Goal: Task Accomplishment & Management: Use online tool/utility

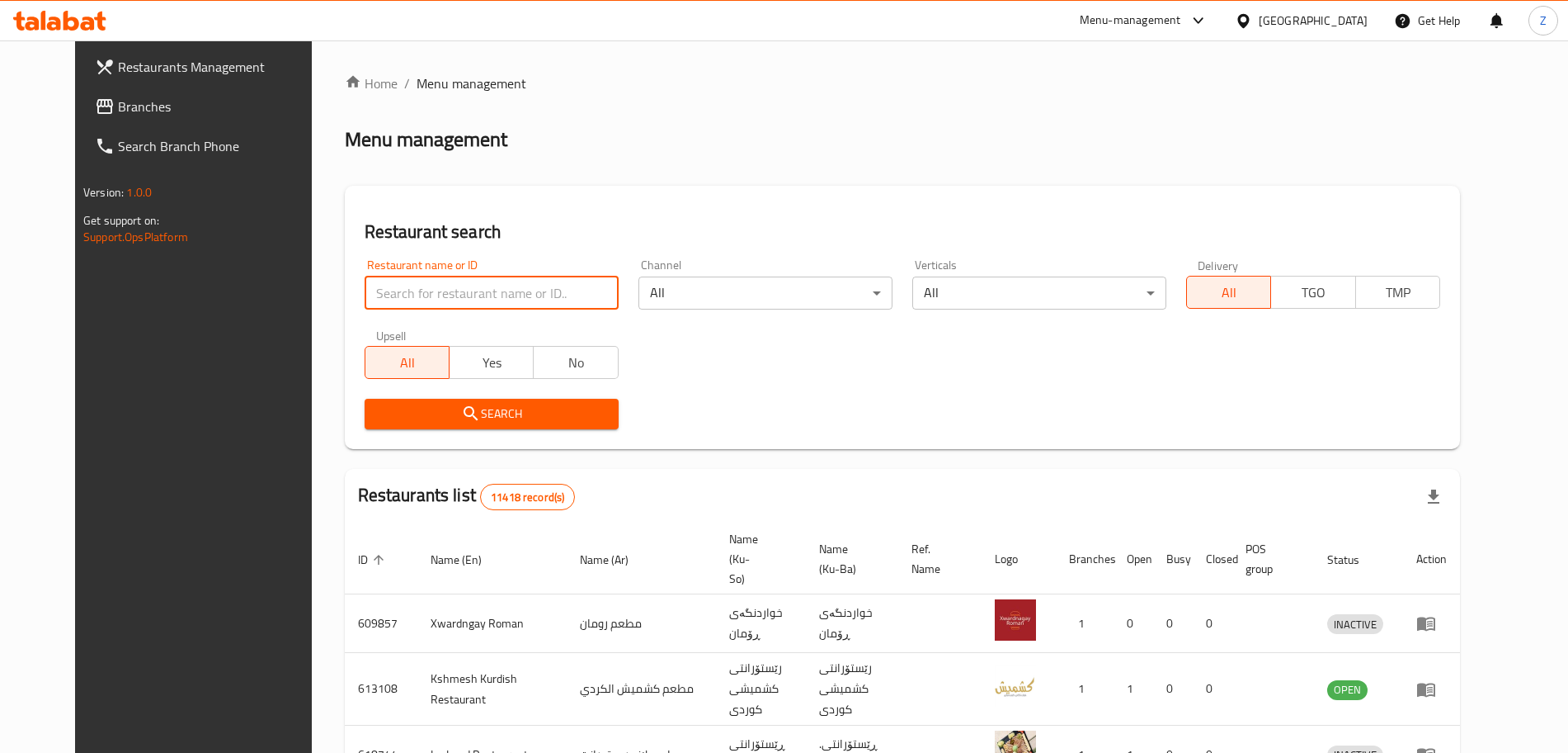
click at [421, 291] on input "search" at bounding box center [492, 293] width 254 height 33
type input "my pizza"
click button "Search" at bounding box center [492, 414] width 254 height 31
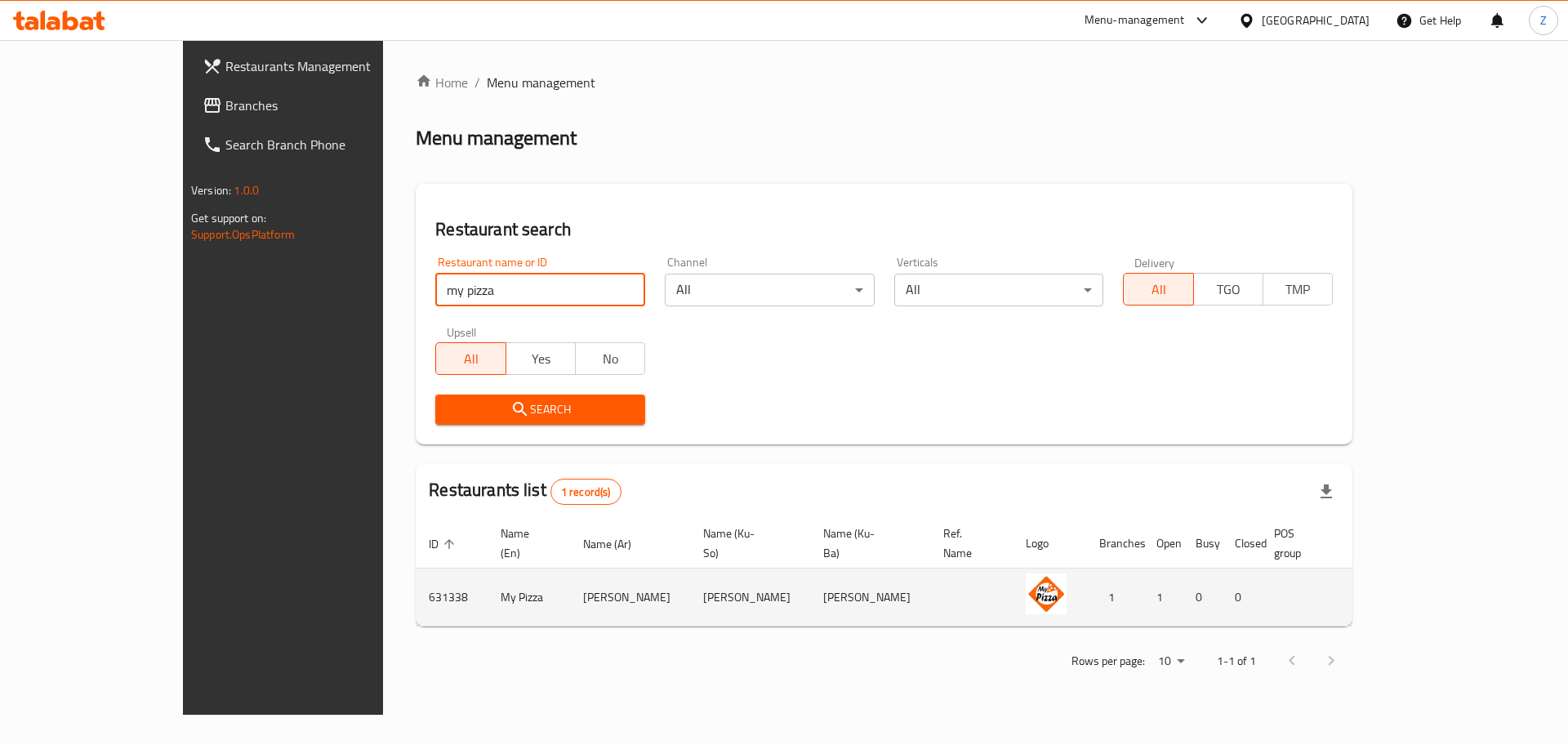
click at [1460, 587] on icon "enhanced table" at bounding box center [1450, 597] width 20 height 20
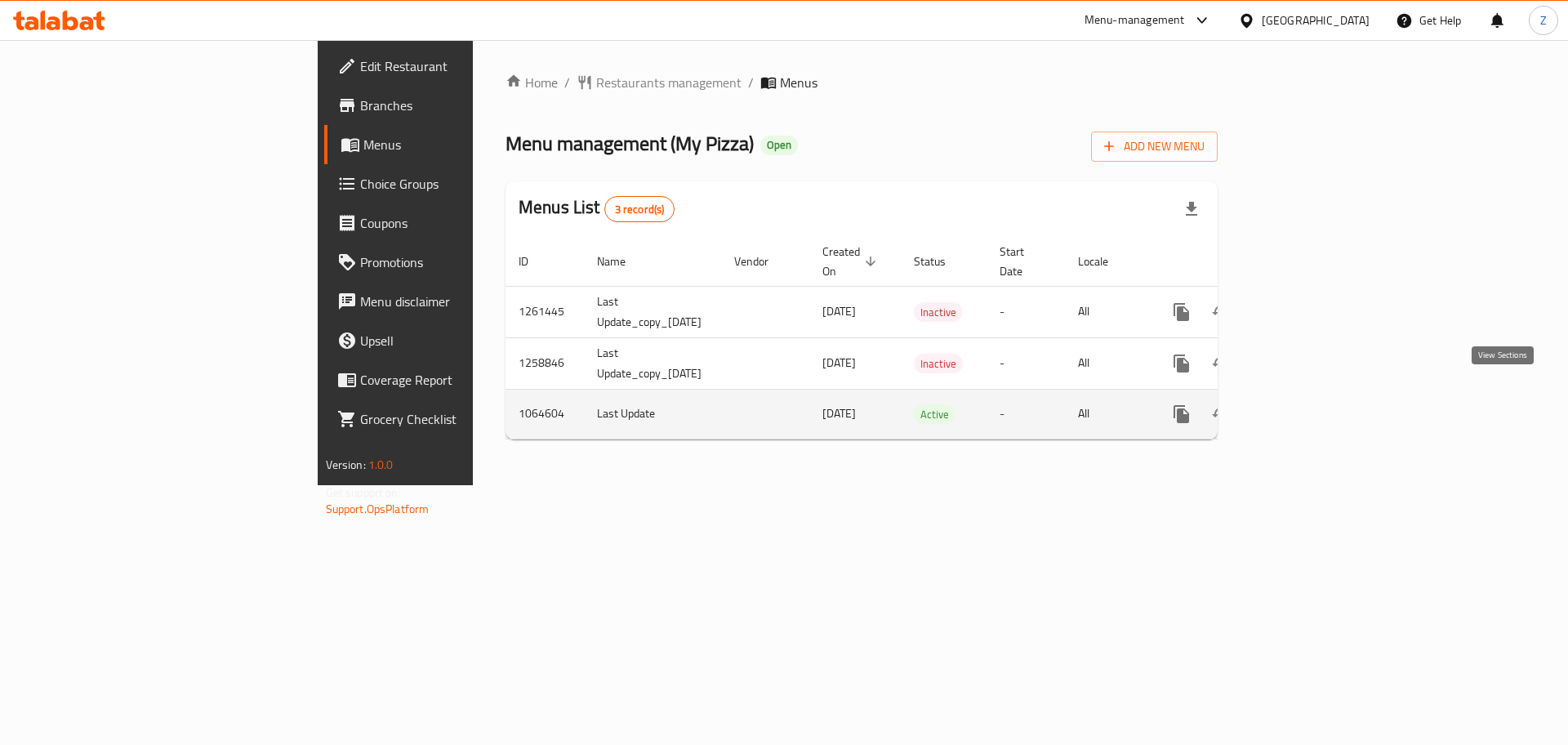
click at [1319, 407] on link "enhanced table" at bounding box center [1300, 414] width 39 height 39
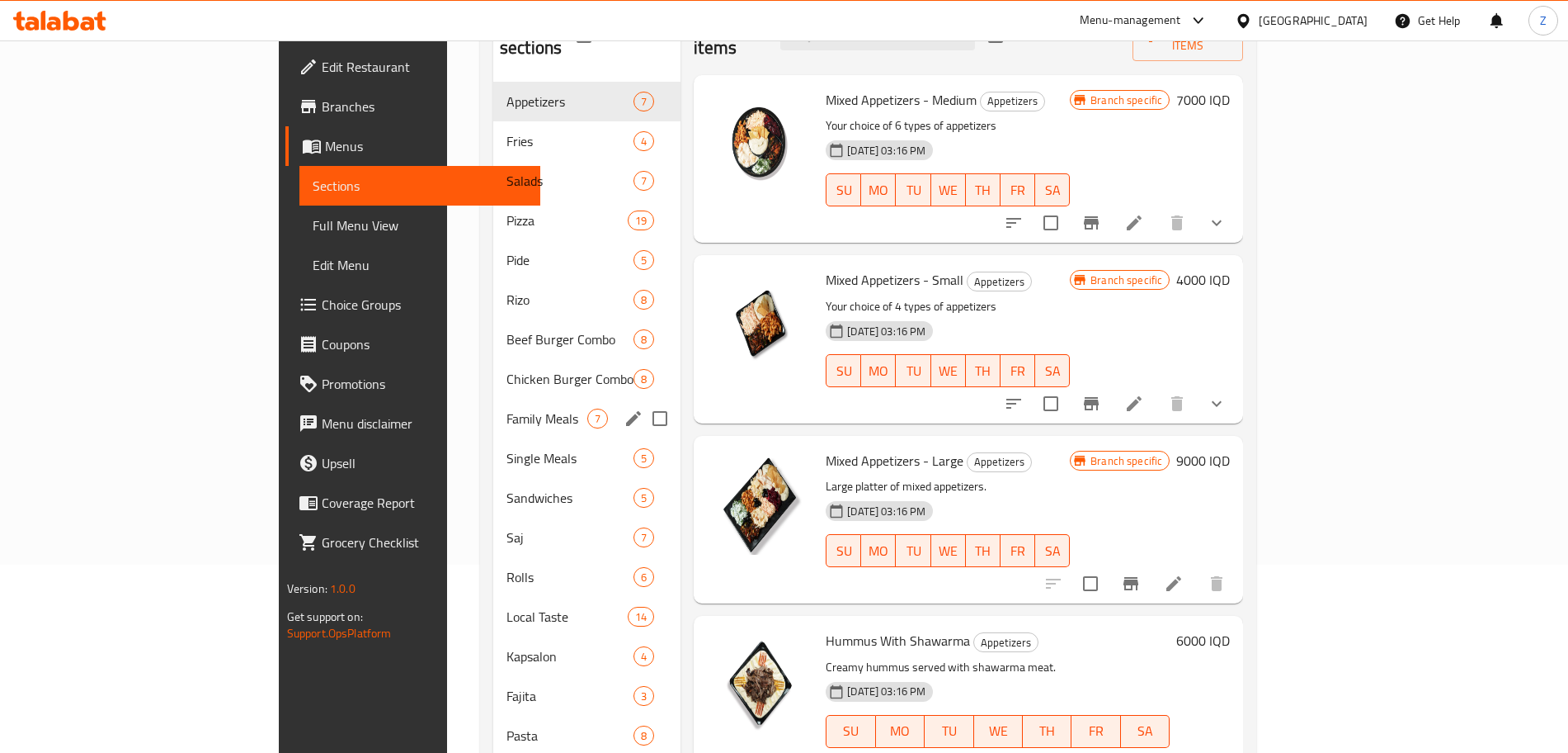
scroll to position [209, 0]
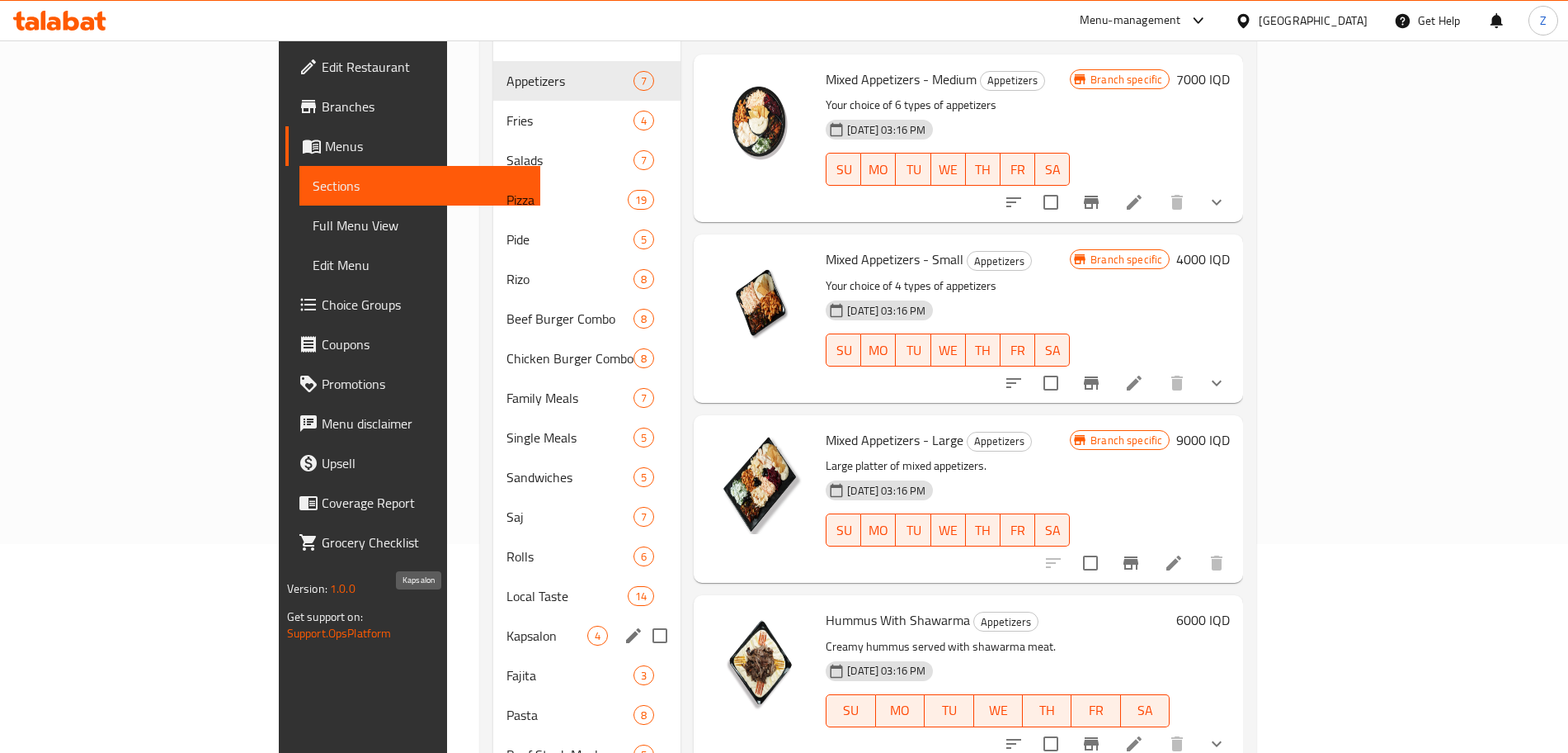
click at [507, 626] on span "Kapsalon" at bounding box center [547, 636] width 81 height 20
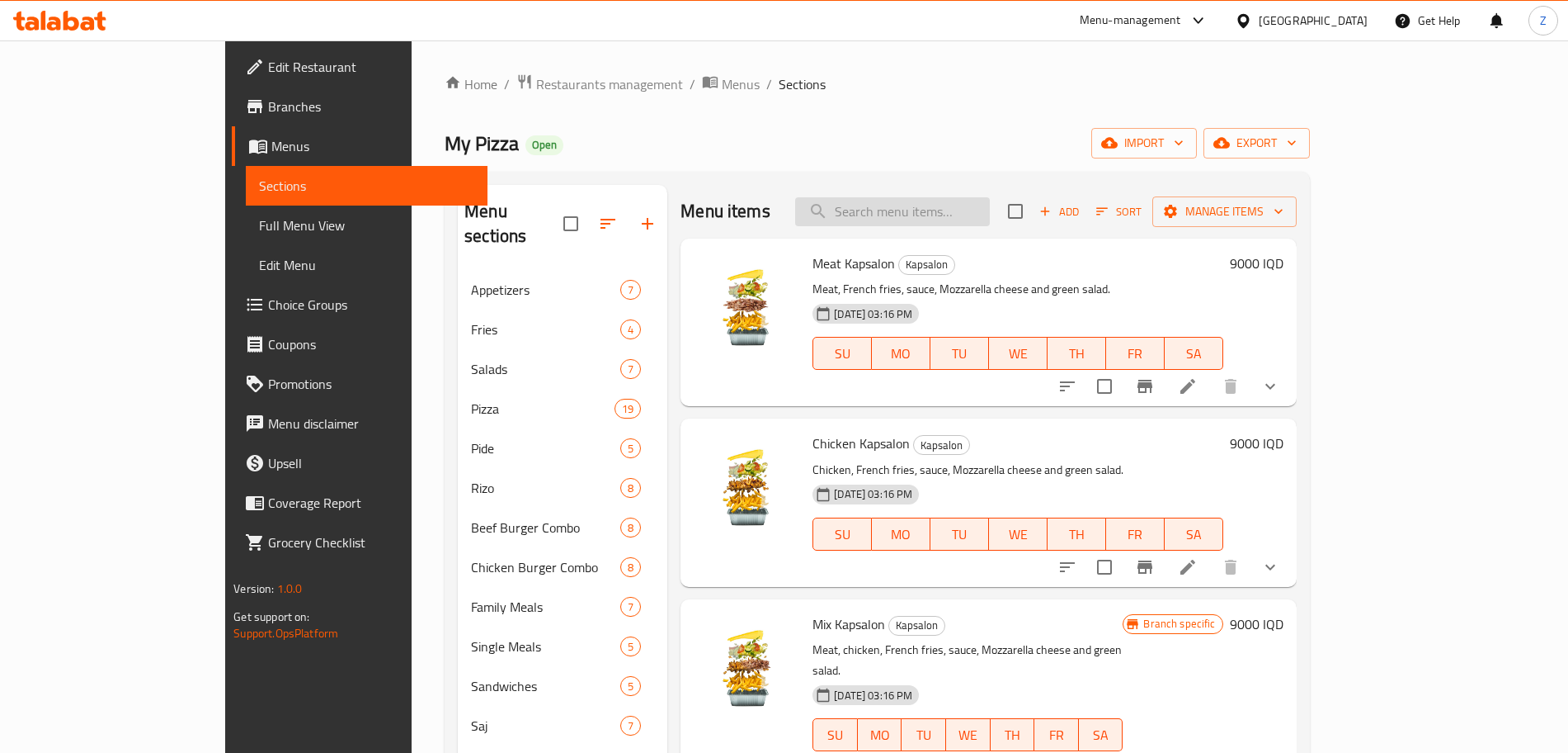
click at [973, 211] on input "search" at bounding box center [893, 211] width 195 height 29
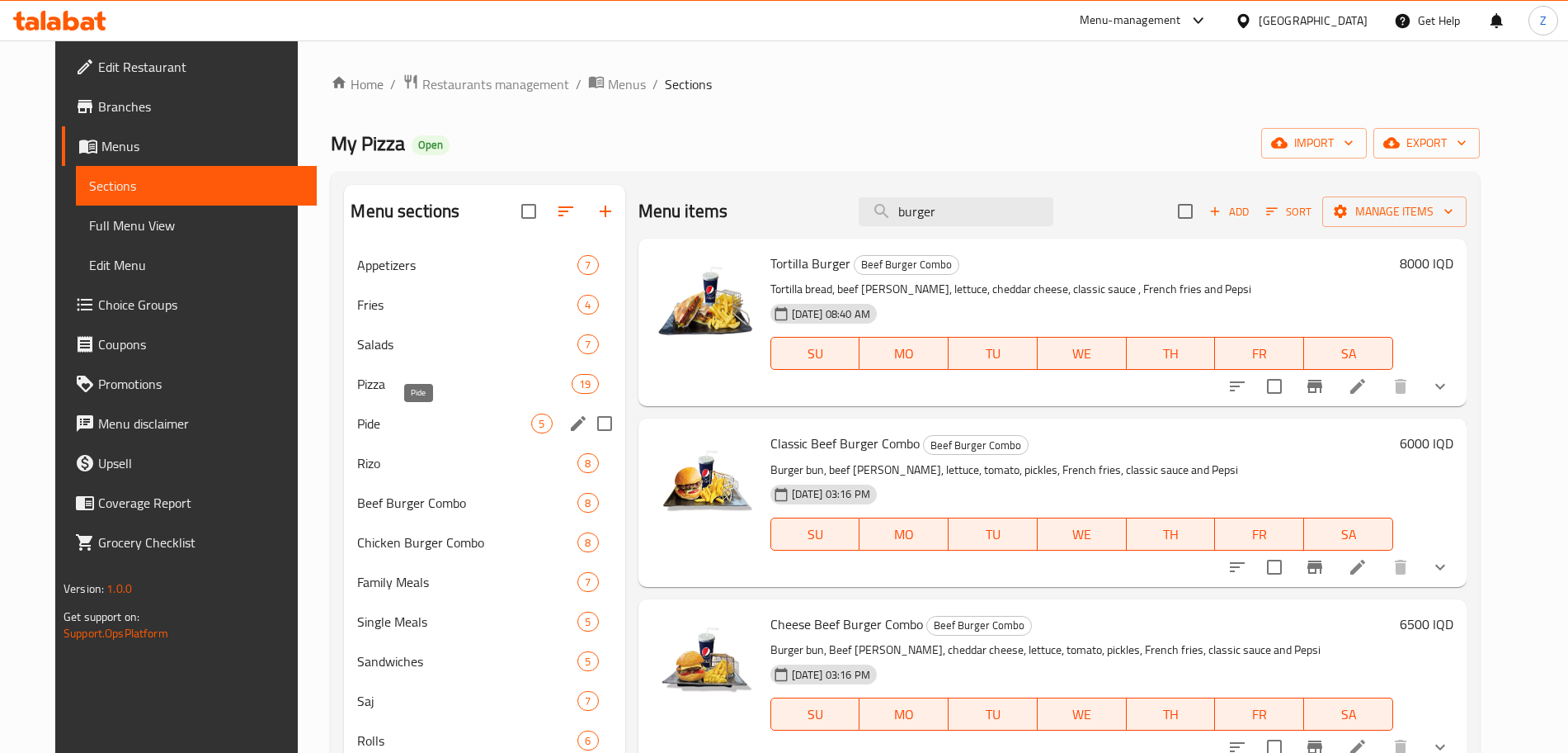
scroll to position [1, 0]
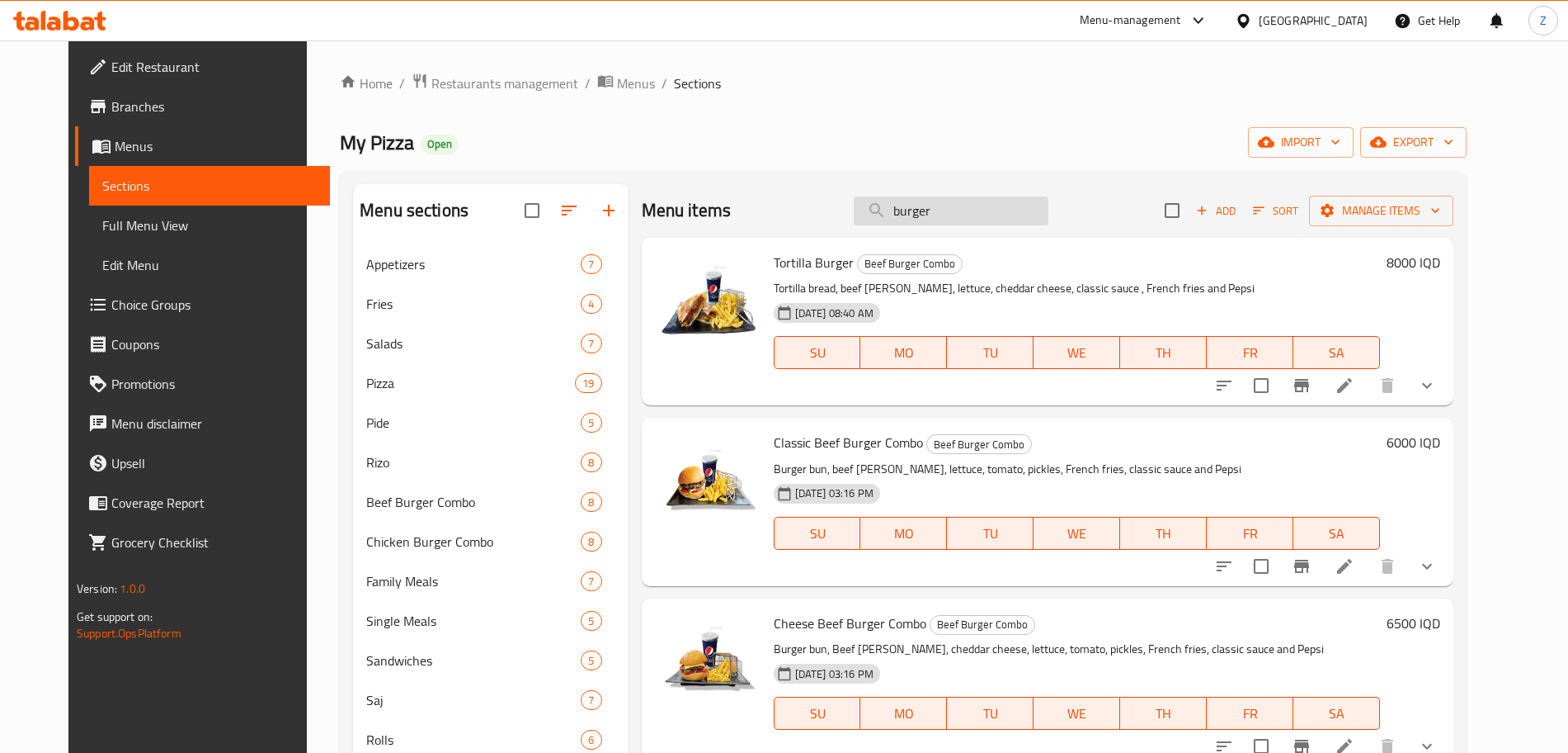
click at [996, 215] on input "burger" at bounding box center [952, 211] width 195 height 29
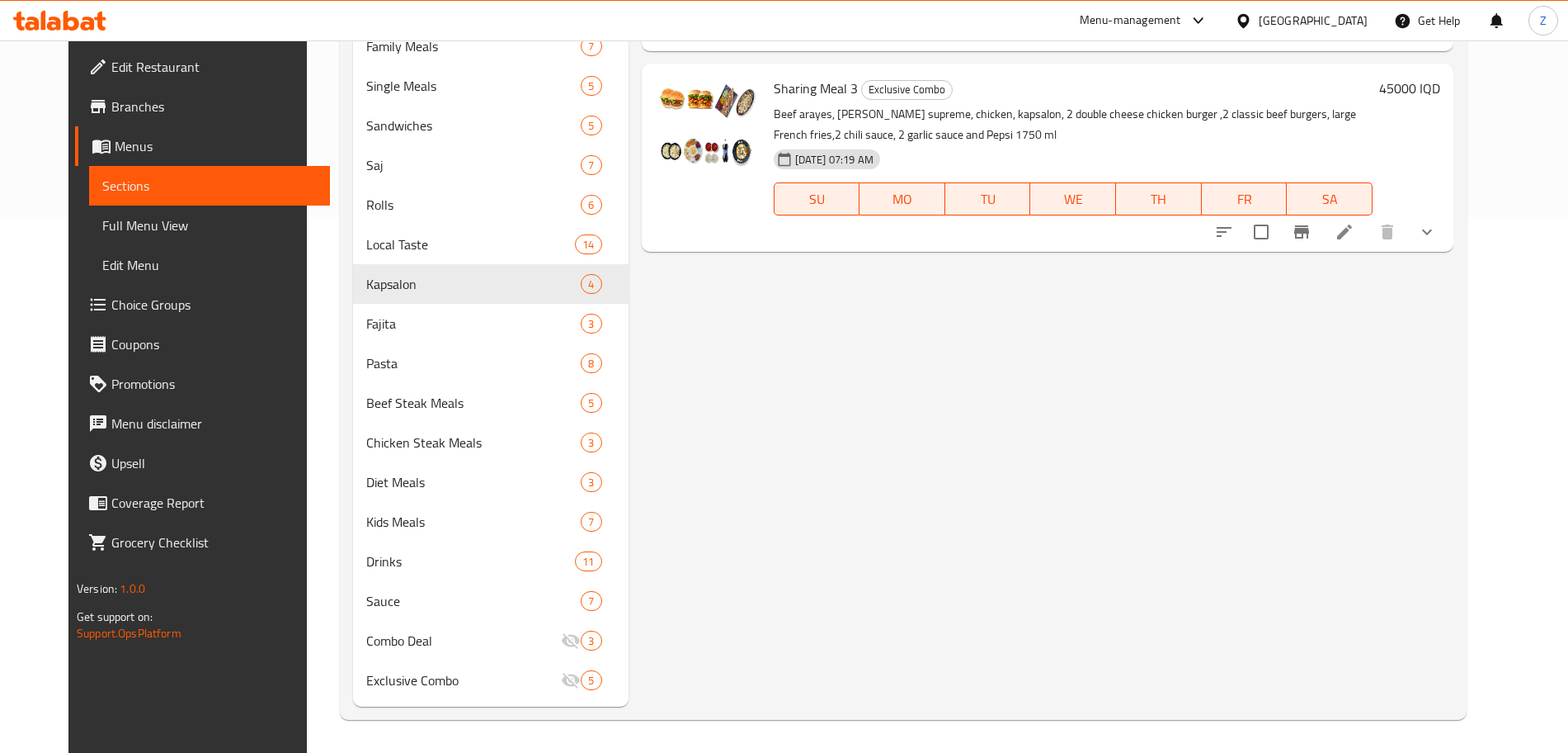
scroll to position [0, 0]
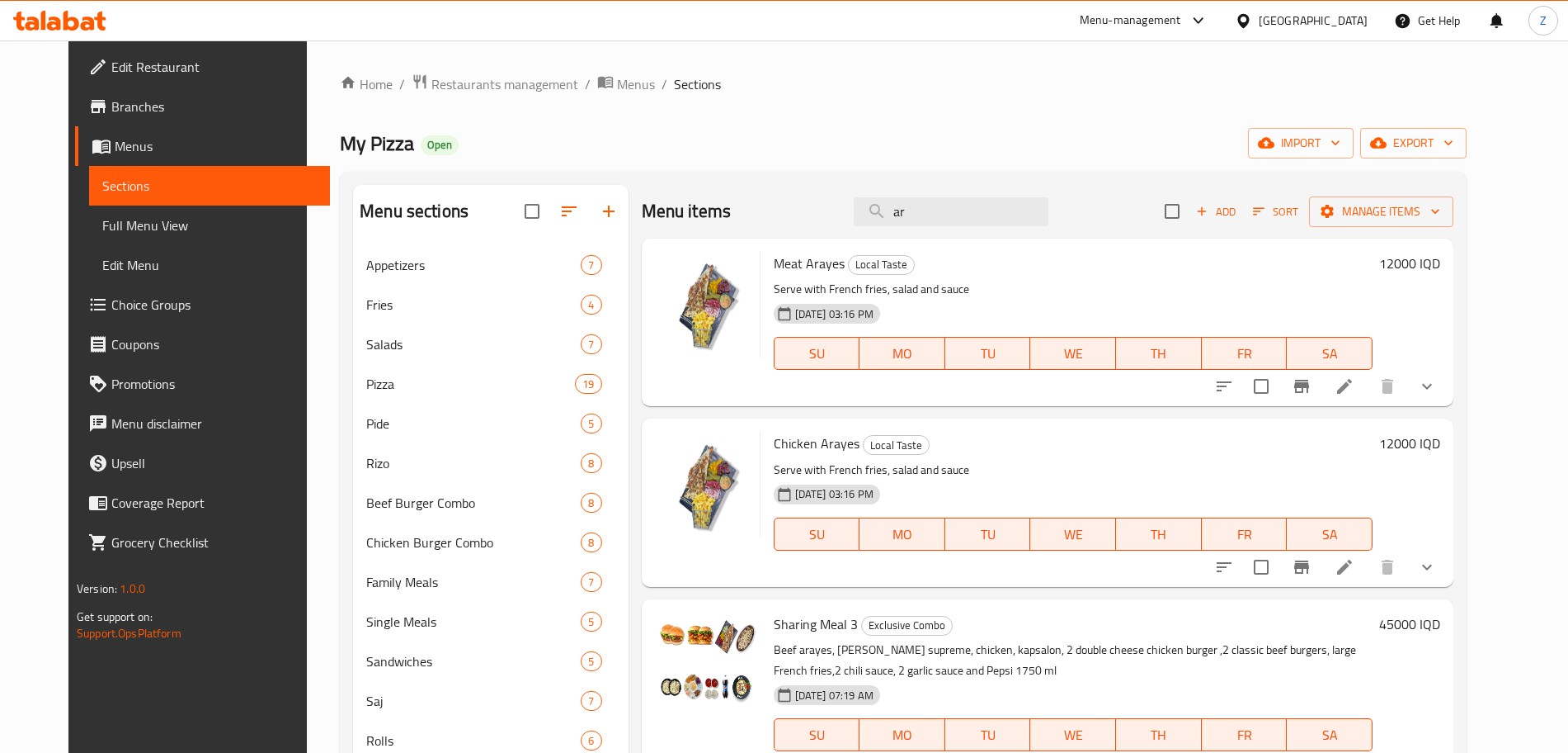
type input "a"
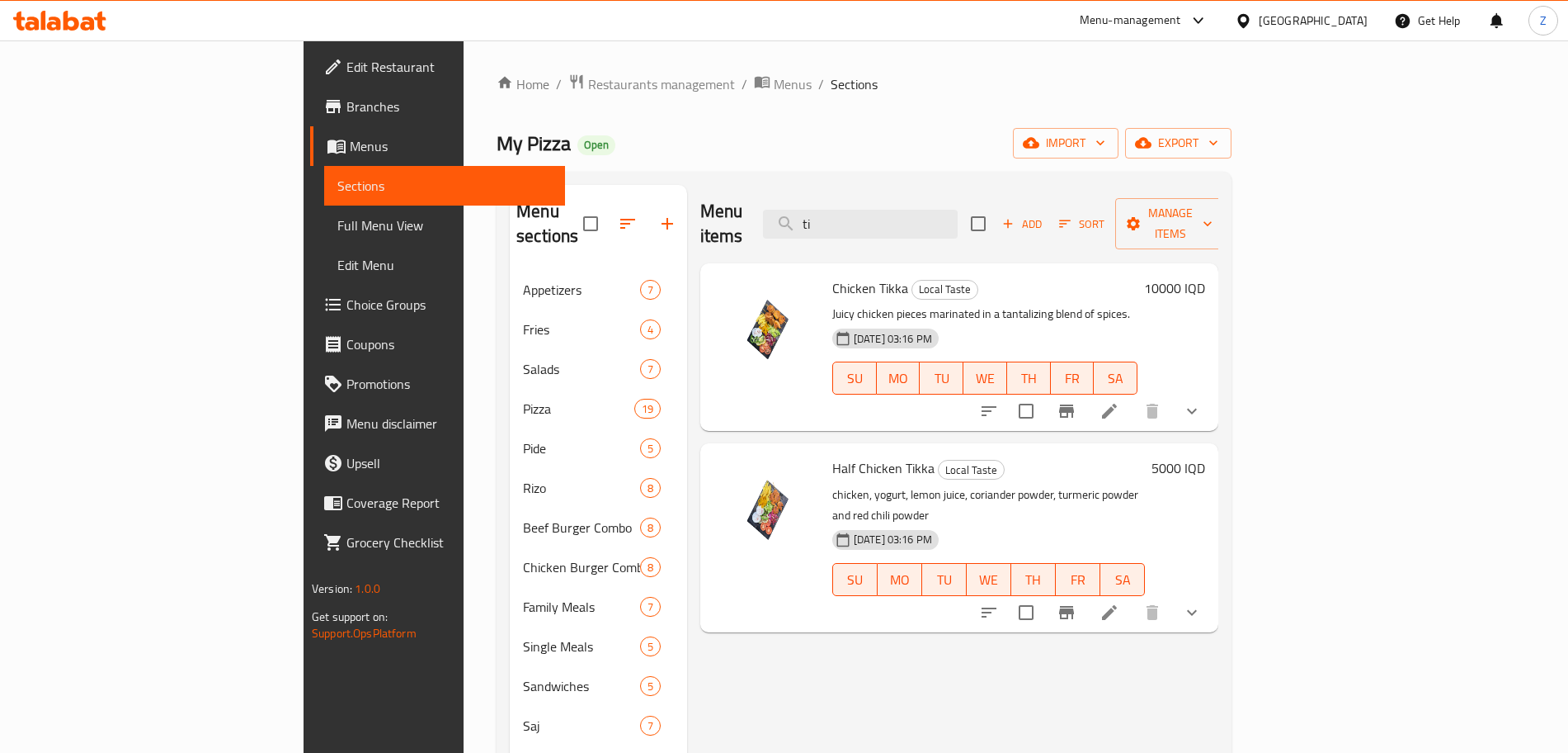
type input "t"
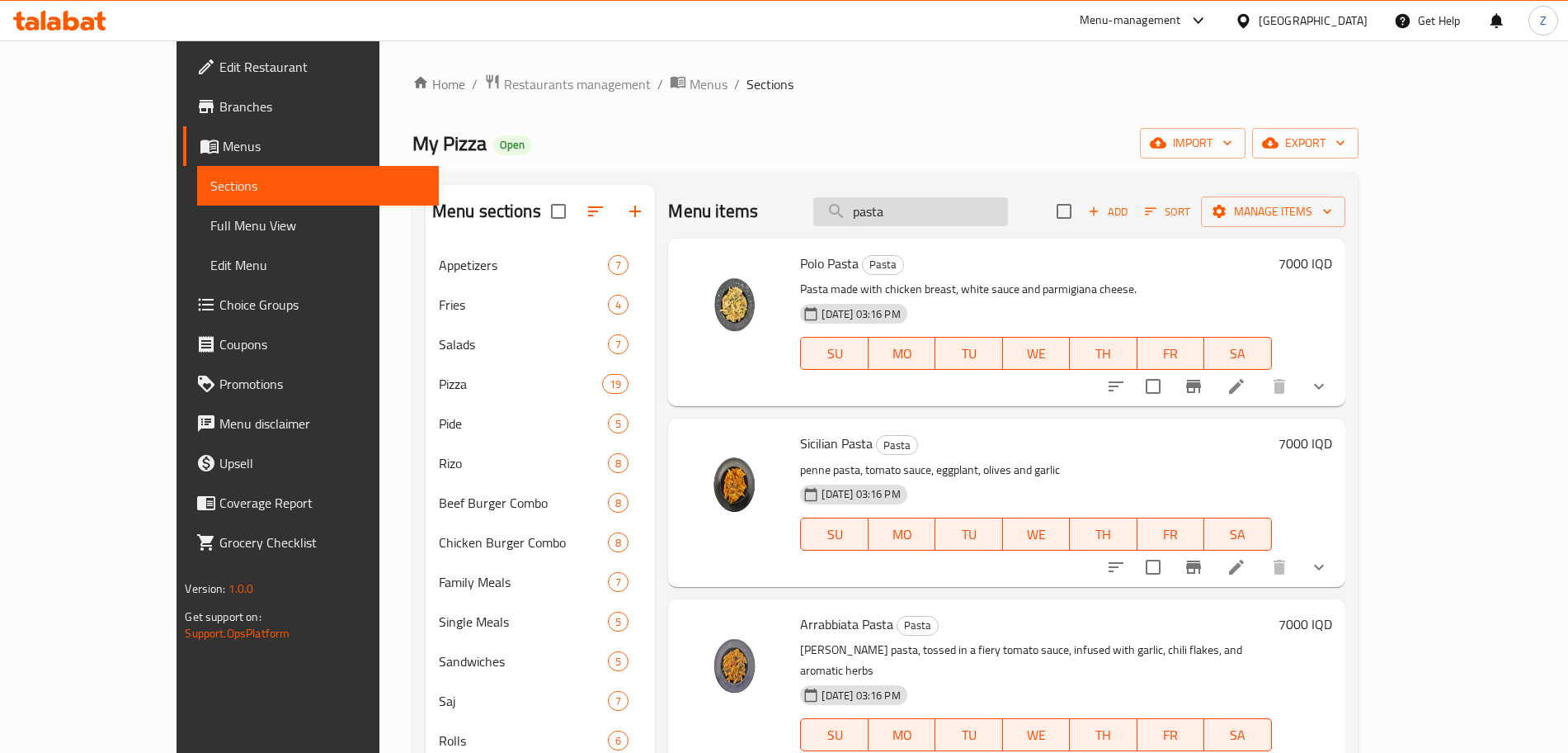
click at [936, 211] on input "pasta" at bounding box center [911, 211] width 195 height 29
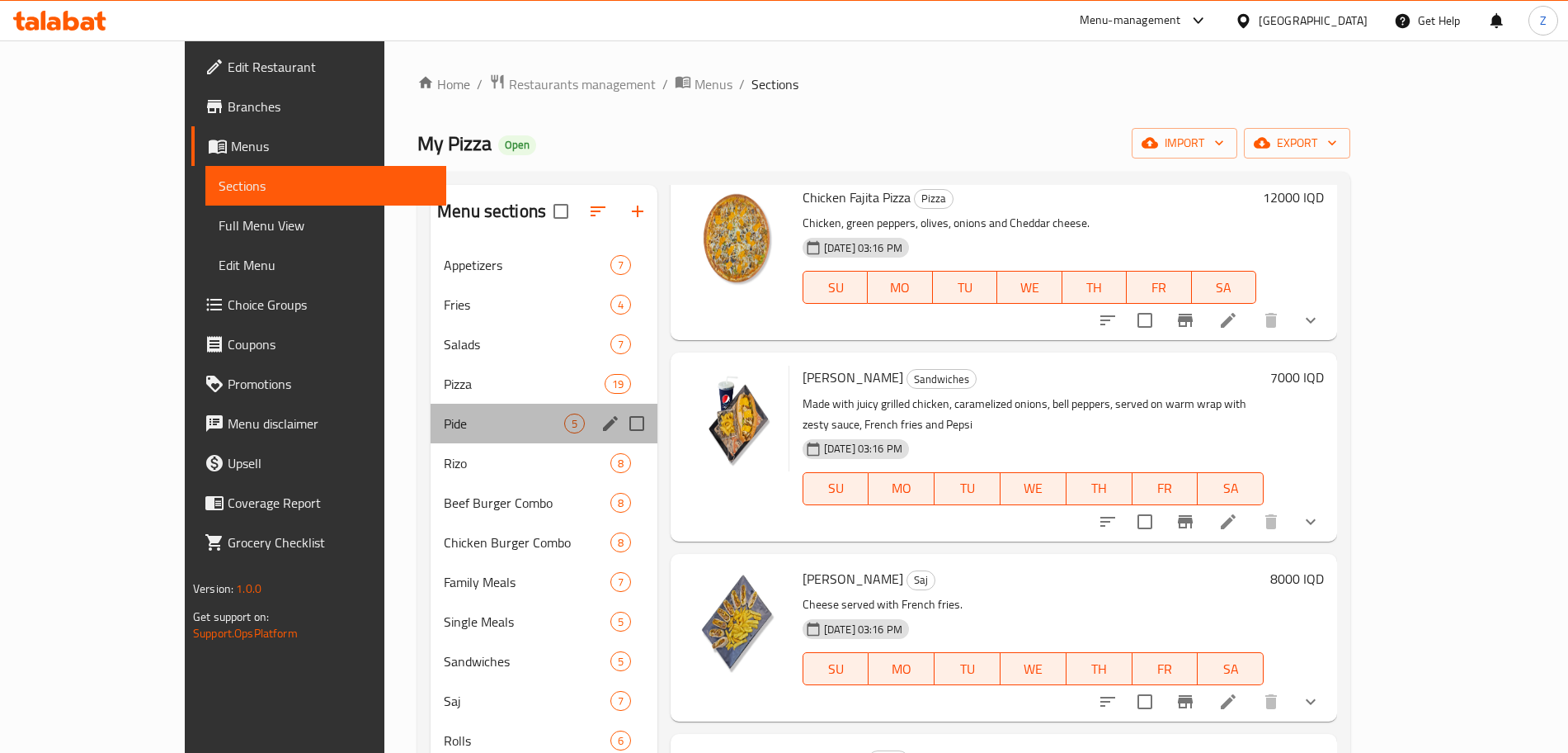
click at [431, 410] on div "Pide 5" at bounding box center [544, 424] width 227 height 40
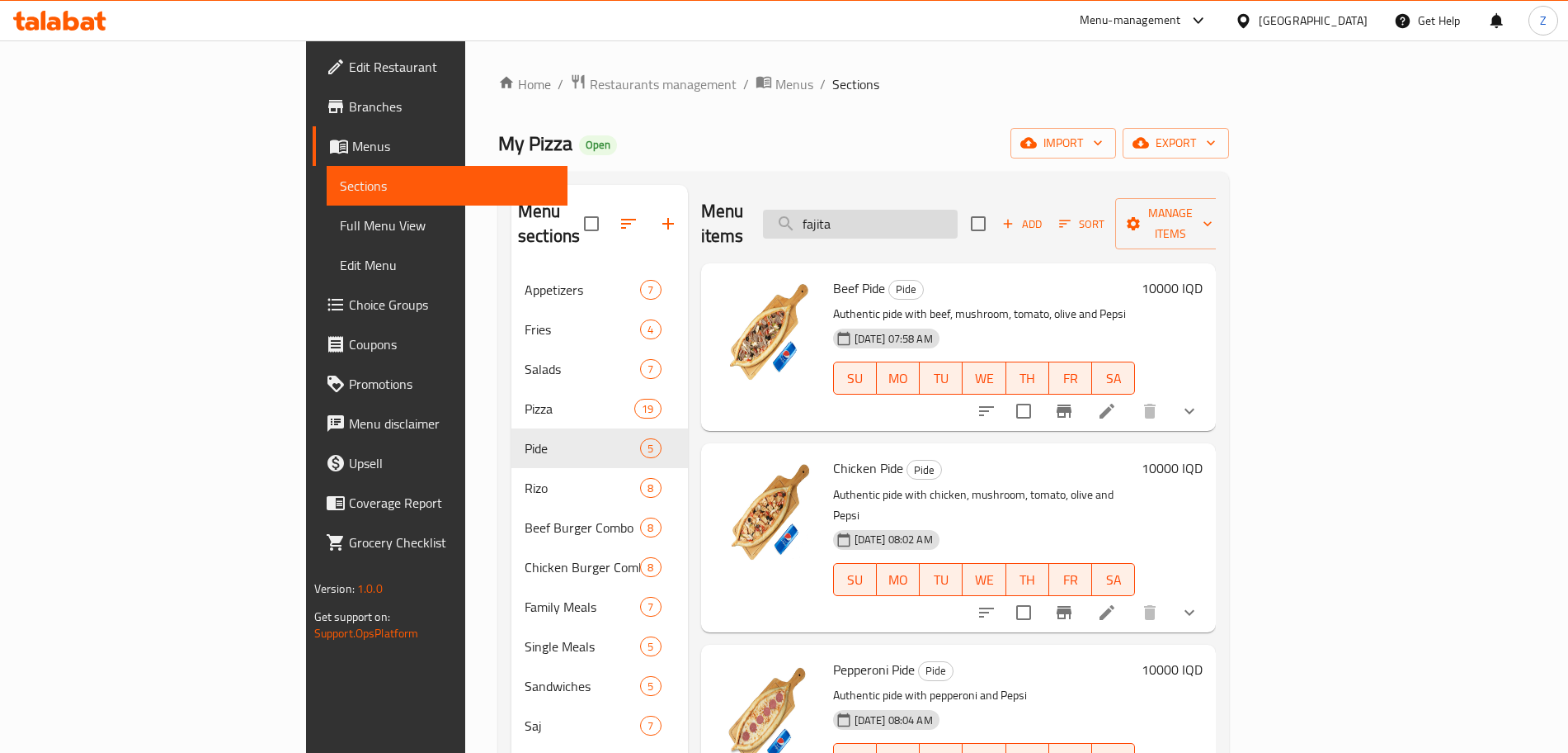
click at [958, 214] on input "fajita" at bounding box center [861, 224] width 195 height 29
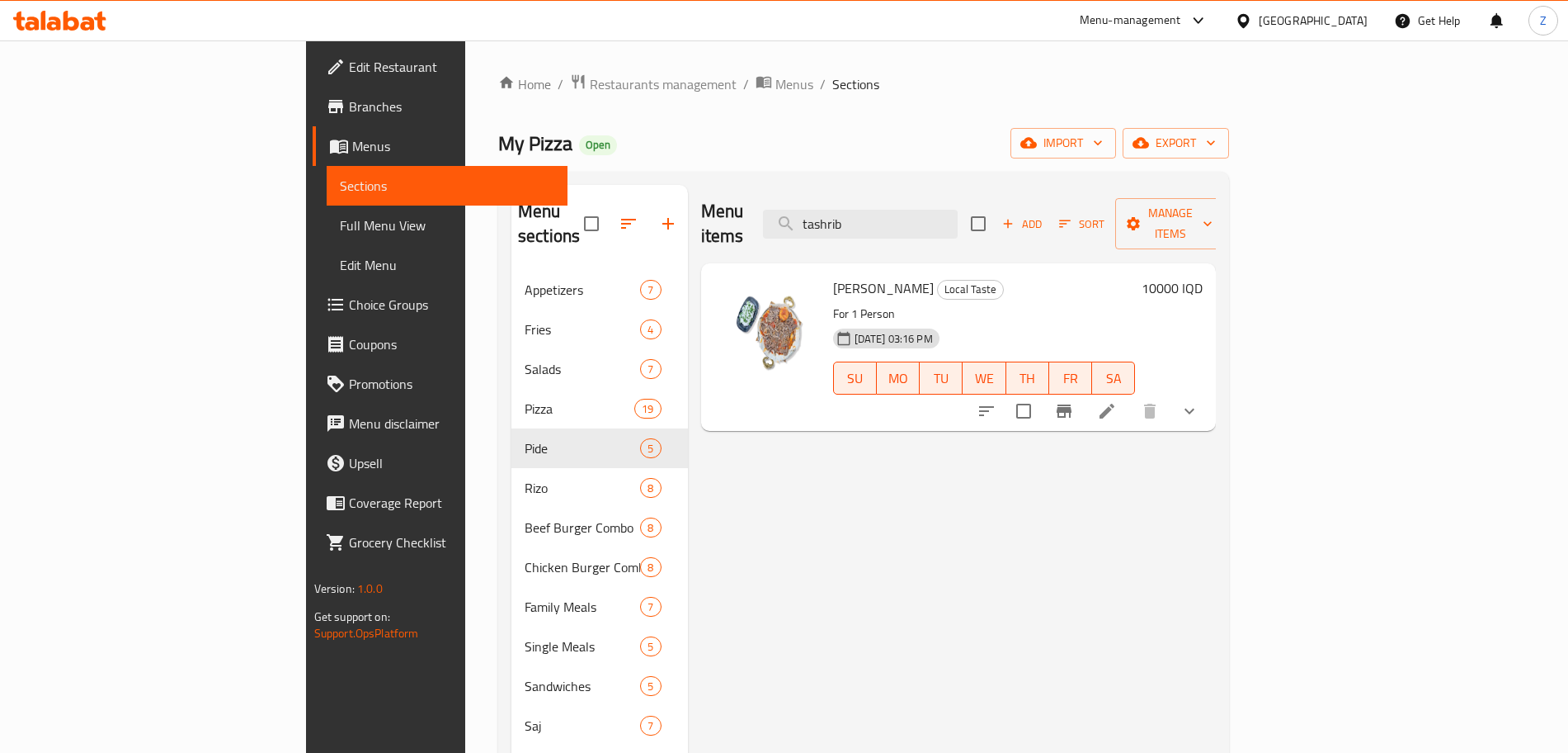
type input "tashrib"
